Goal: Information Seeking & Learning: Learn about a topic

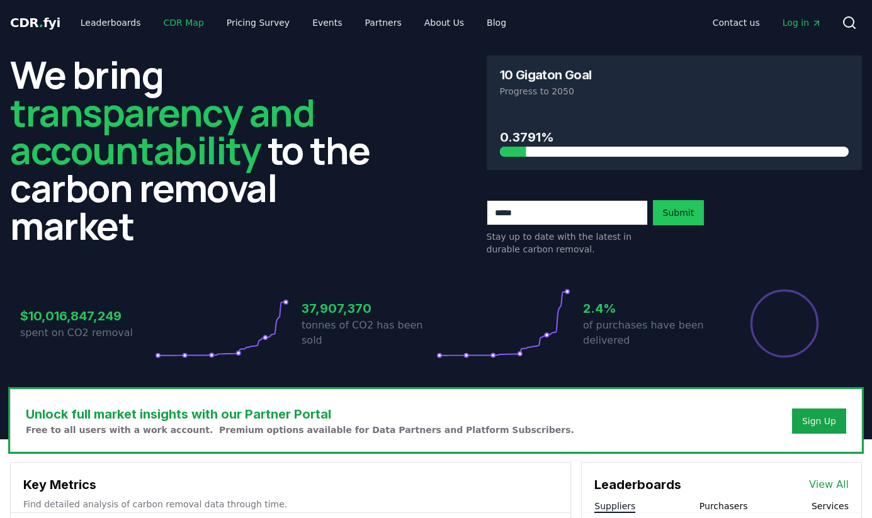
click at [160, 19] on link "CDR Map" at bounding box center [184, 22] width 60 height 23
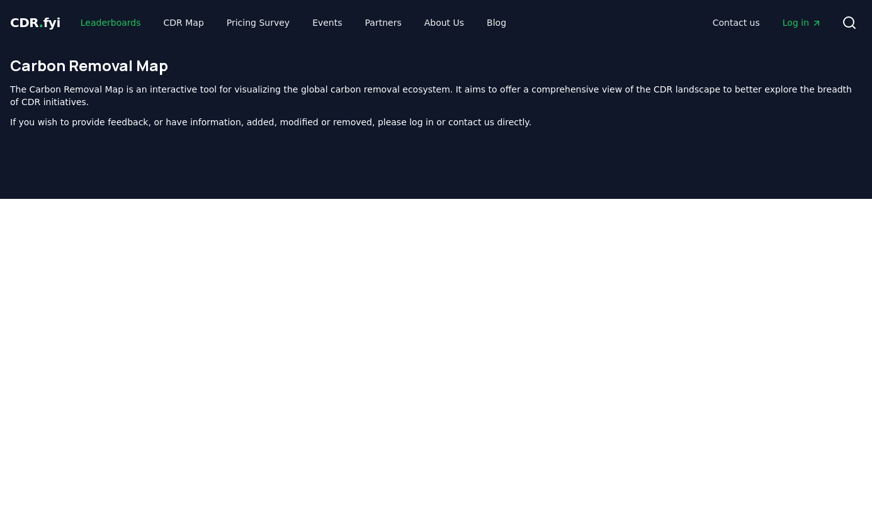
click at [93, 26] on link "Leaderboards" at bounding box center [110, 22] width 81 height 23
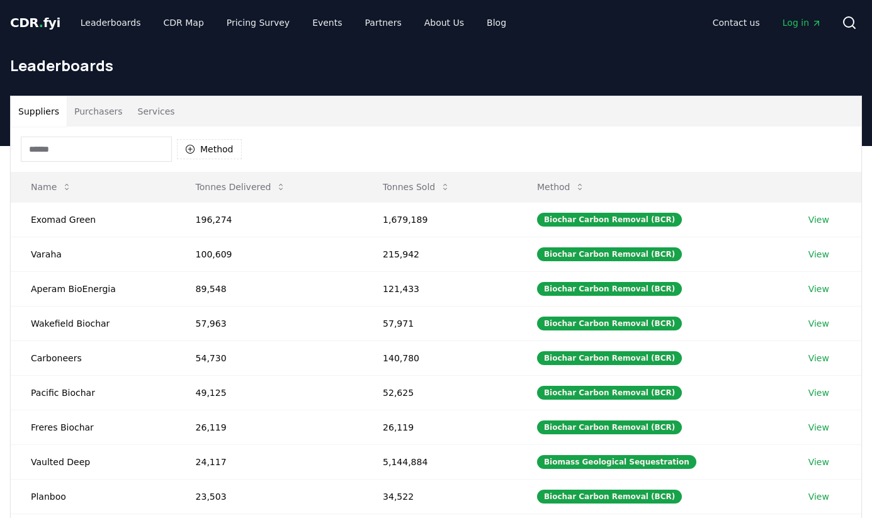
click at [121, 155] on input at bounding box center [96, 149] width 151 height 25
click at [213, 149] on button "Method" at bounding box center [209, 149] width 65 height 20
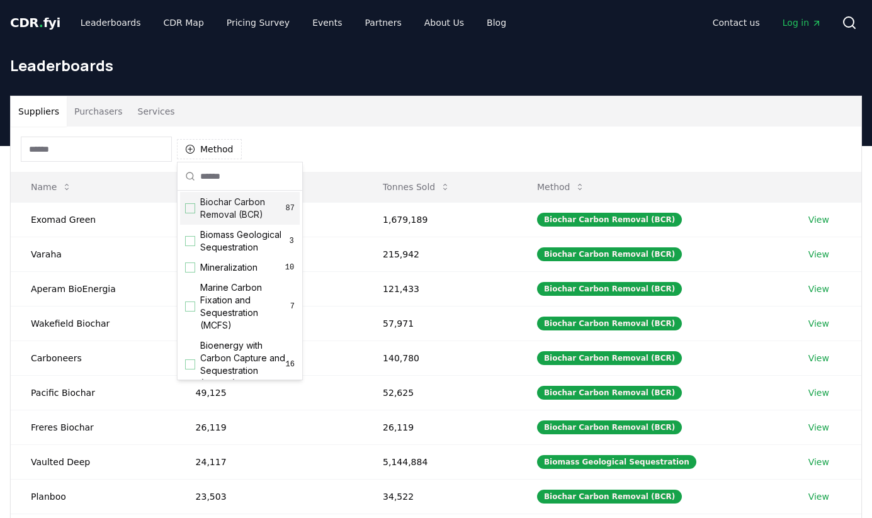
scroll to position [3, 0]
click at [196, 211] on div "Biochar Carbon Removal (BCR) 87" at bounding box center [240, 207] width 120 height 33
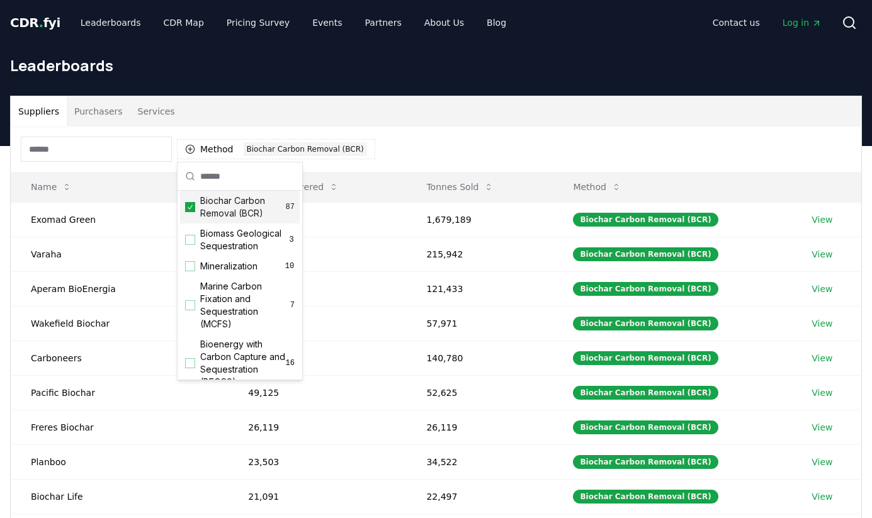
click at [196, 211] on div "Biochar Carbon Removal (BCR) 87" at bounding box center [240, 207] width 120 height 33
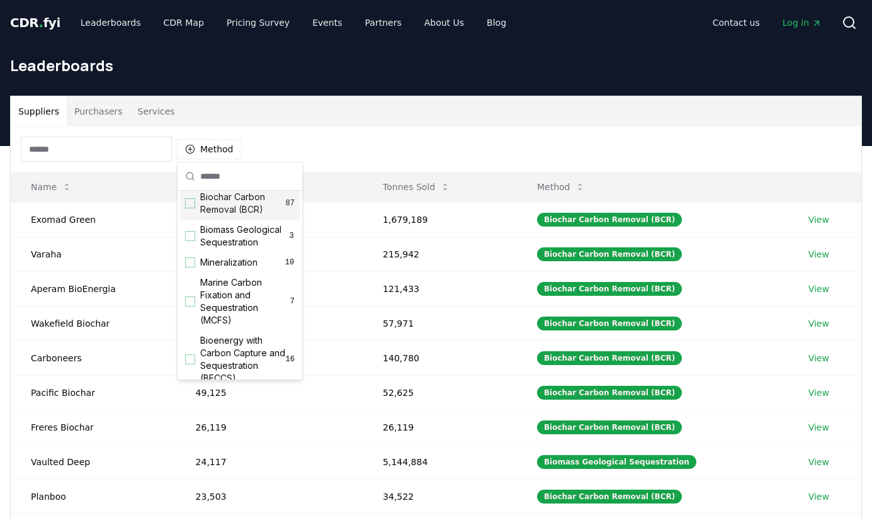
scroll to position [10, 0]
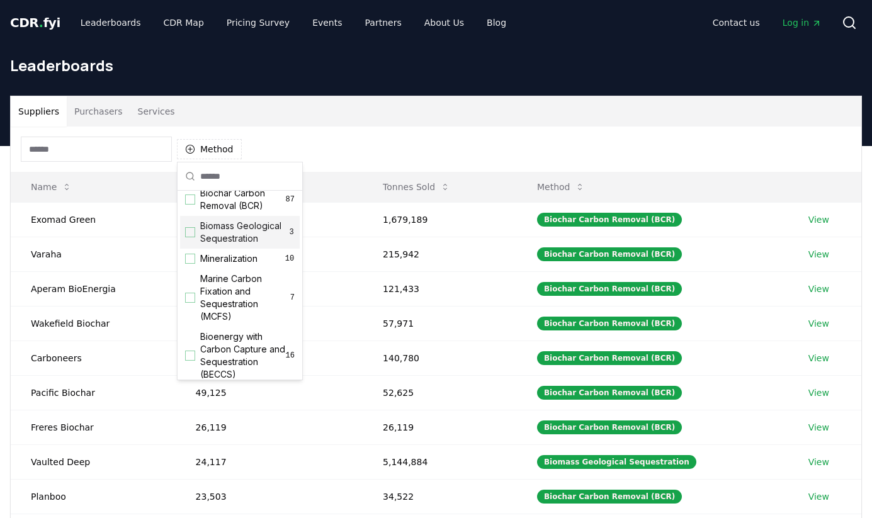
click at [189, 233] on div "Suggestions" at bounding box center [190, 232] width 10 height 10
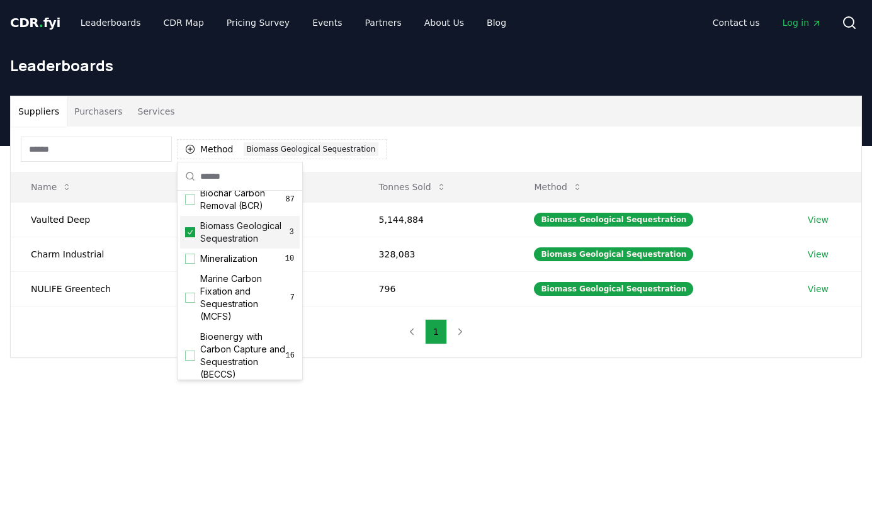
click at [189, 233] on icon "Suggestions" at bounding box center [190, 232] width 9 height 10
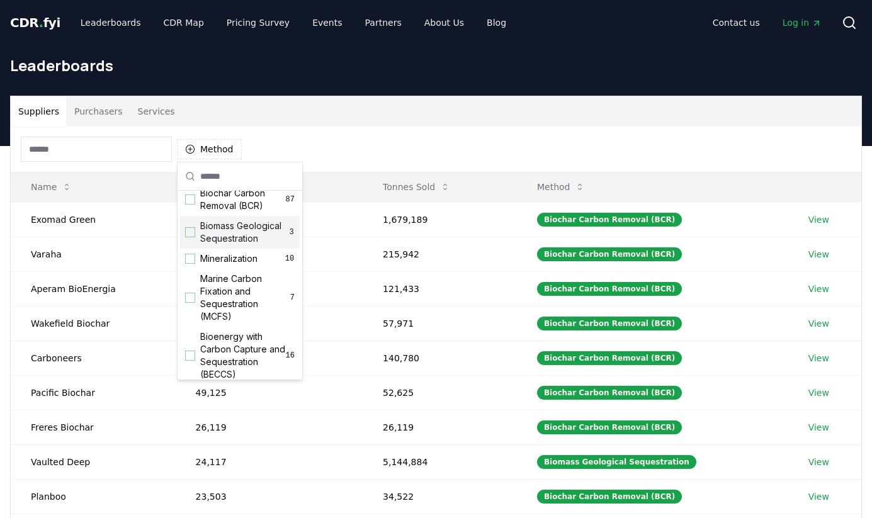
click at [189, 233] on div "Suggestions" at bounding box center [190, 232] width 10 height 10
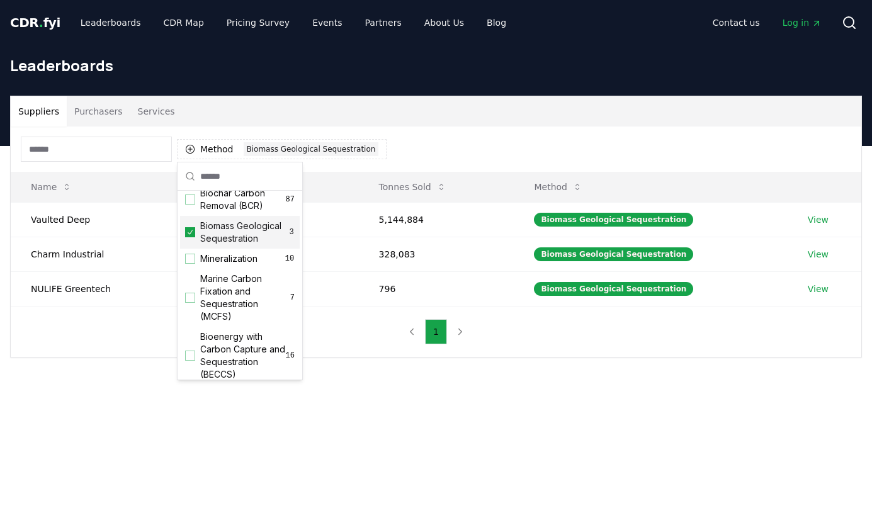
click at [189, 233] on icon "Suggestions" at bounding box center [190, 232] width 9 height 10
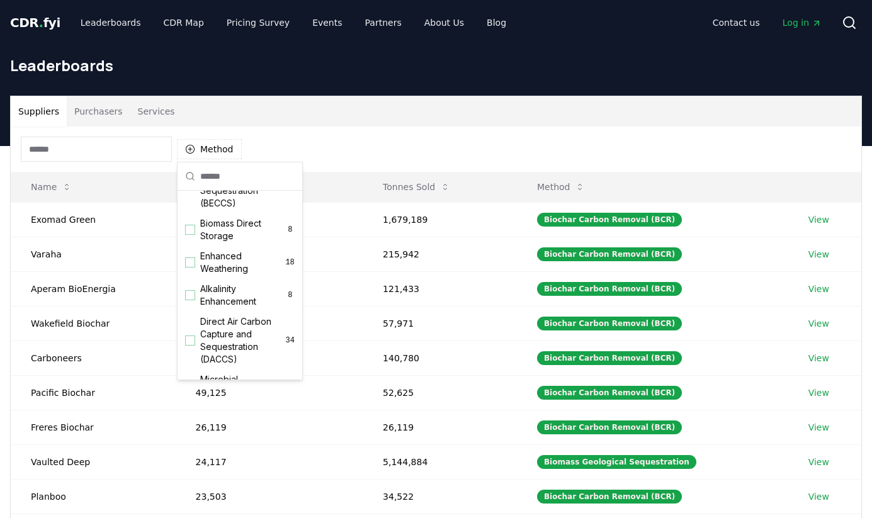
scroll to position [186, 0]
click at [189, 230] on div "Suggestions" at bounding box center [190, 225] width 10 height 10
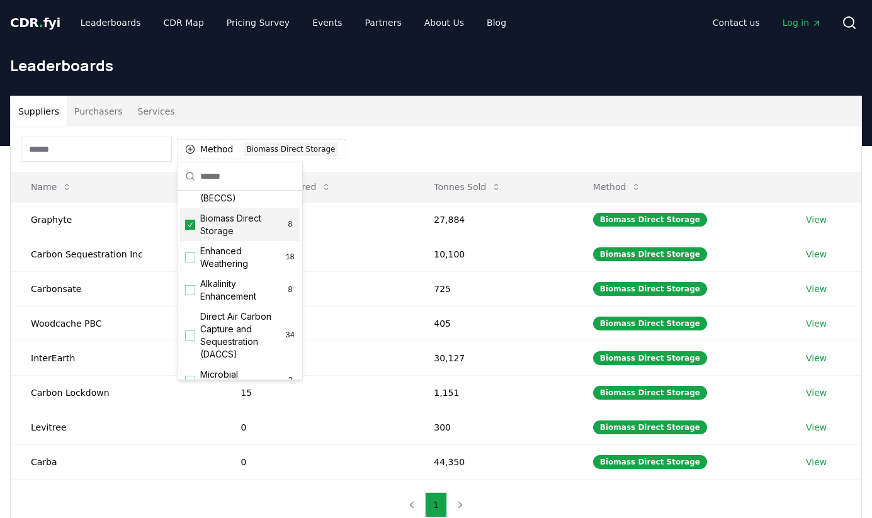
click at [189, 230] on icon "Suggestions" at bounding box center [190, 225] width 9 height 10
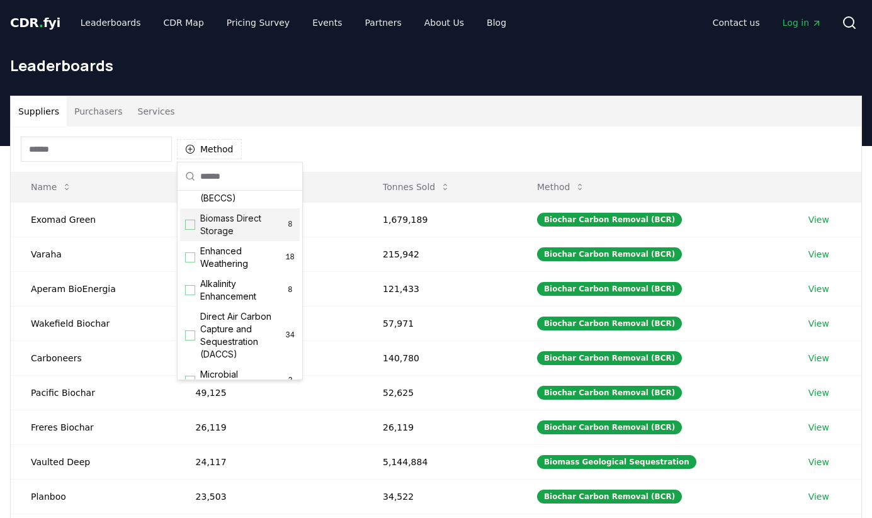
click at [188, 230] on div "Suggestions" at bounding box center [190, 225] width 10 height 10
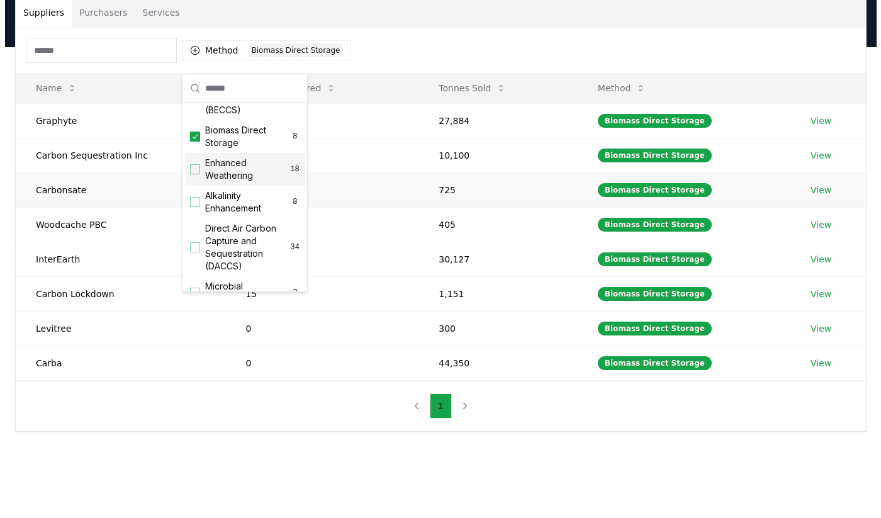
scroll to position [85, 0]
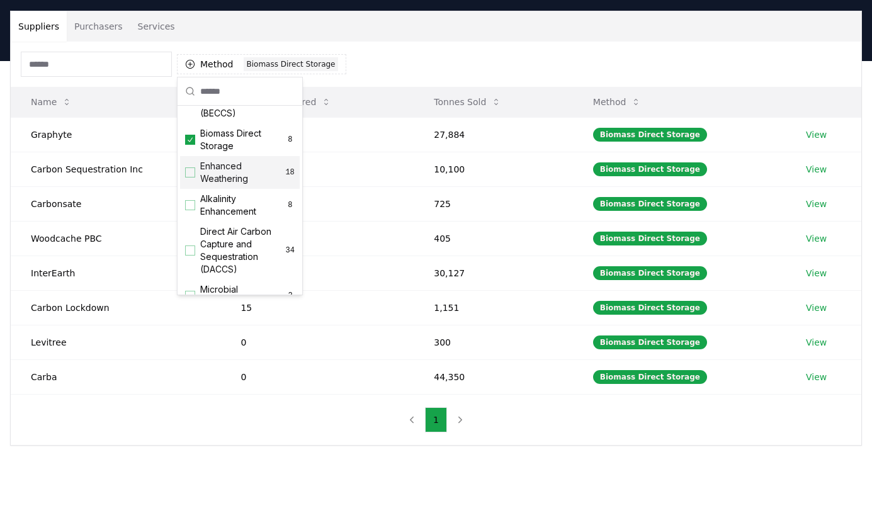
click at [382, 88] on th "Tonnes Delivered" at bounding box center [316, 102] width 193 height 30
